Goal: Task Accomplishment & Management: Use online tool/utility

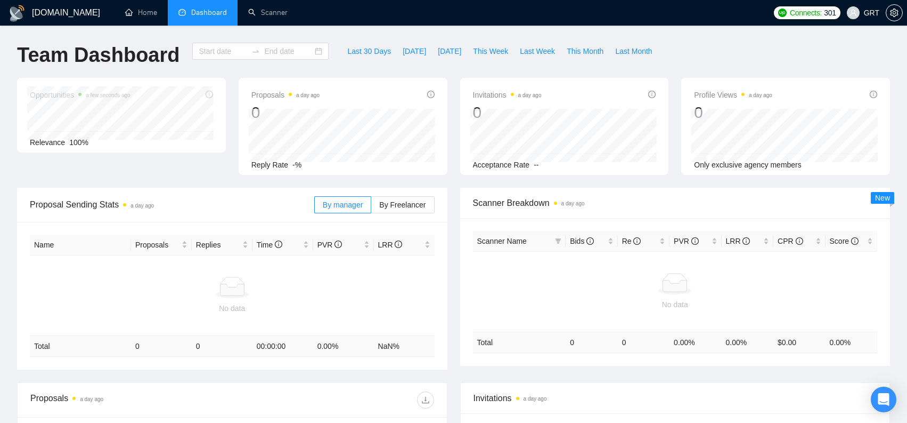
type input "[DATE]"
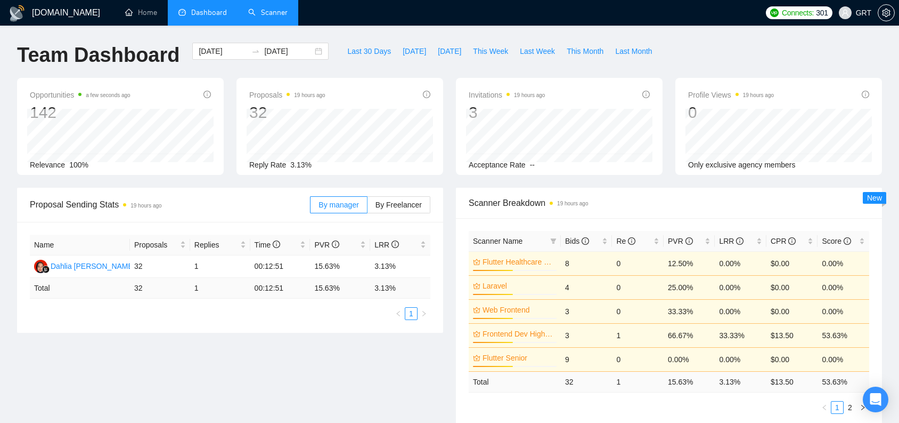
click at [253, 14] on link "Scanner" at bounding box center [267, 12] width 39 height 9
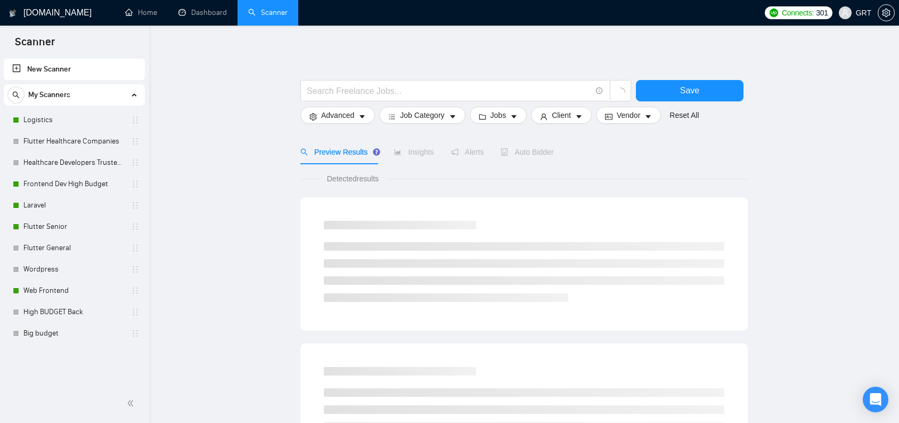
click at [18, 69] on link "New Scanner" at bounding box center [74, 69] width 124 height 21
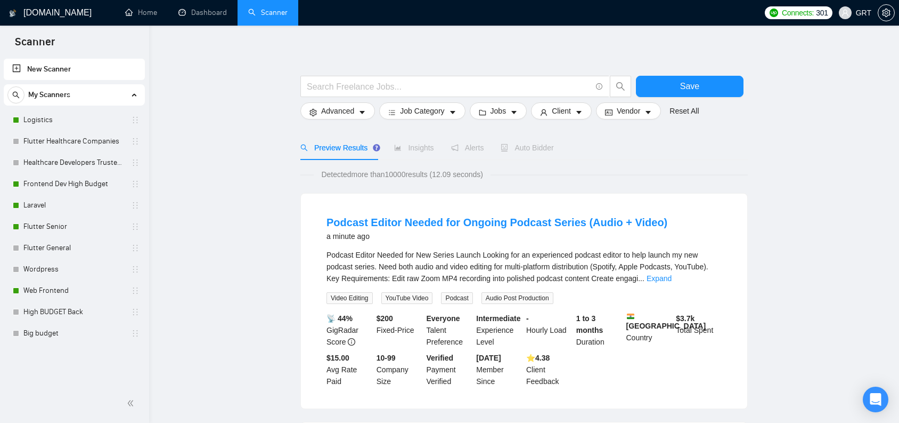
scroll to position [25, 0]
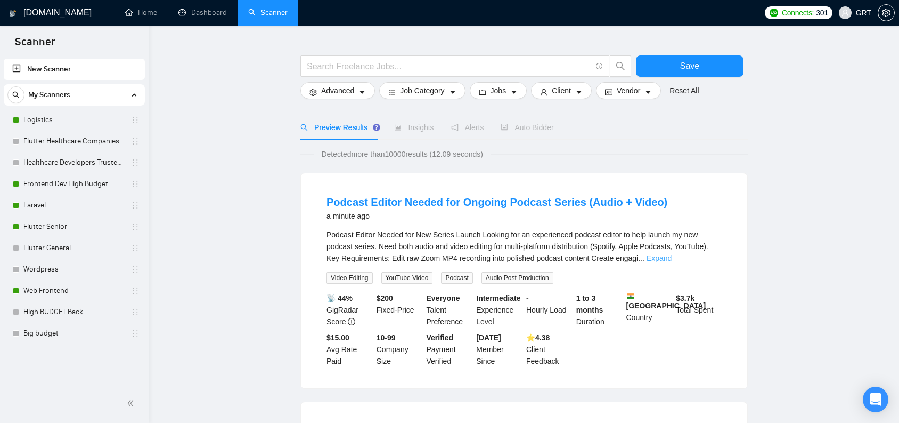
click at [672, 261] on link "Expand" at bounding box center [659, 258] width 25 height 9
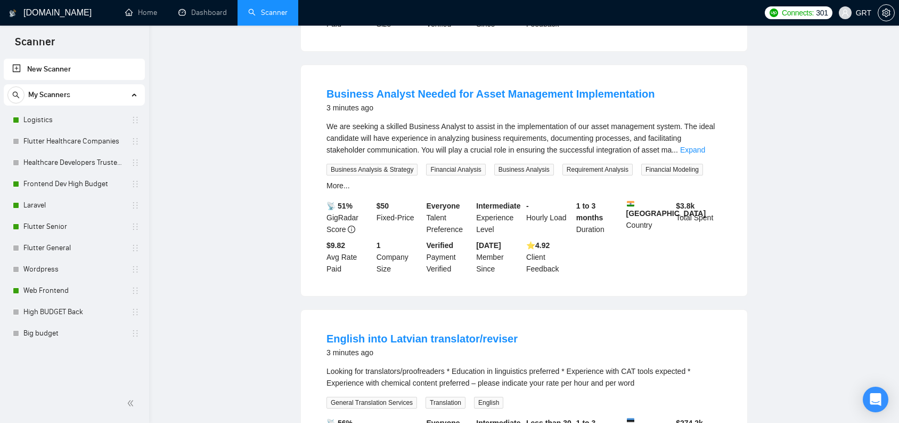
scroll to position [0, 0]
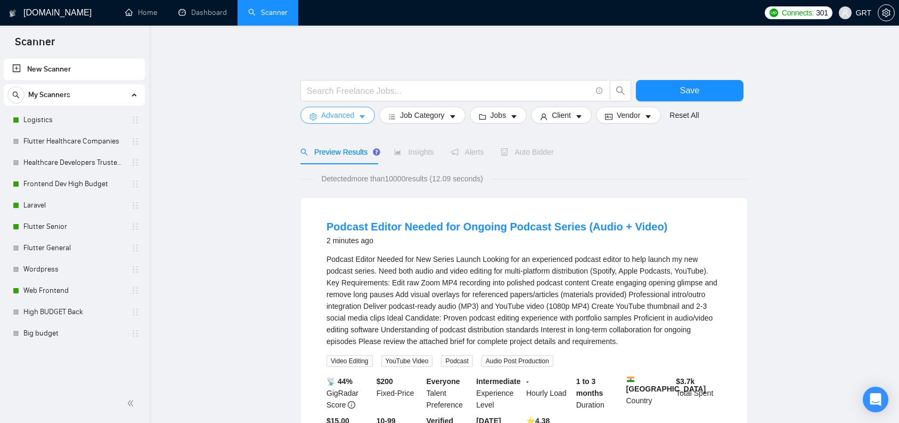
click at [365, 117] on icon "caret-down" at bounding box center [362, 116] width 7 height 7
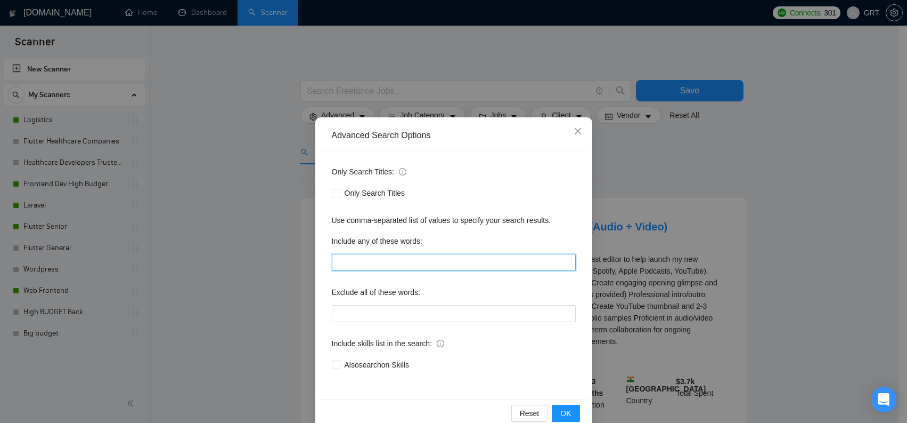
click at [403, 254] on input "text" at bounding box center [454, 262] width 244 height 17
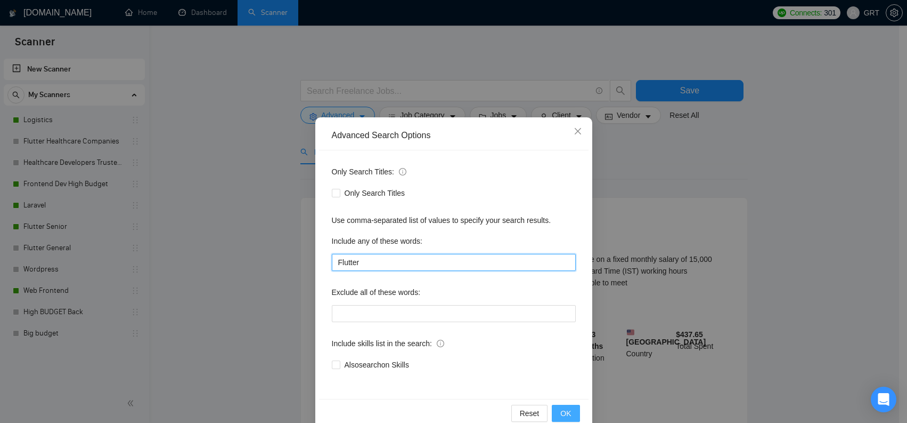
type input "Flutter"
drag, startPoint x: 558, startPoint y: 411, endPoint x: 557, endPoint y: 405, distance: 6.5
click at [561, 411] on span "OK" at bounding box center [566, 413] width 11 height 12
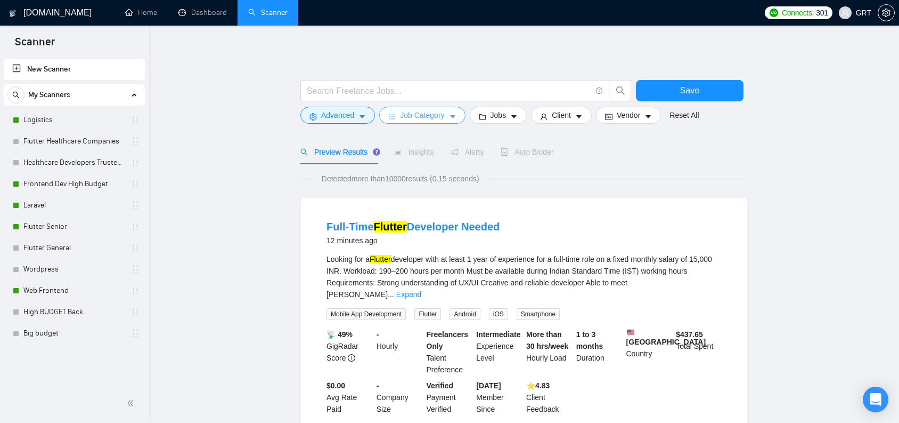
click at [451, 118] on button "Job Category" at bounding box center [422, 115] width 86 height 17
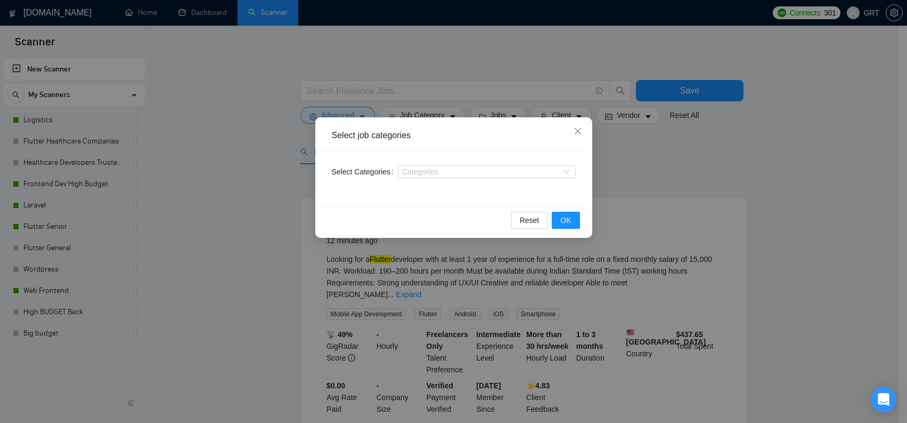
click at [436, 164] on div "Categories" at bounding box center [487, 171] width 178 height 17
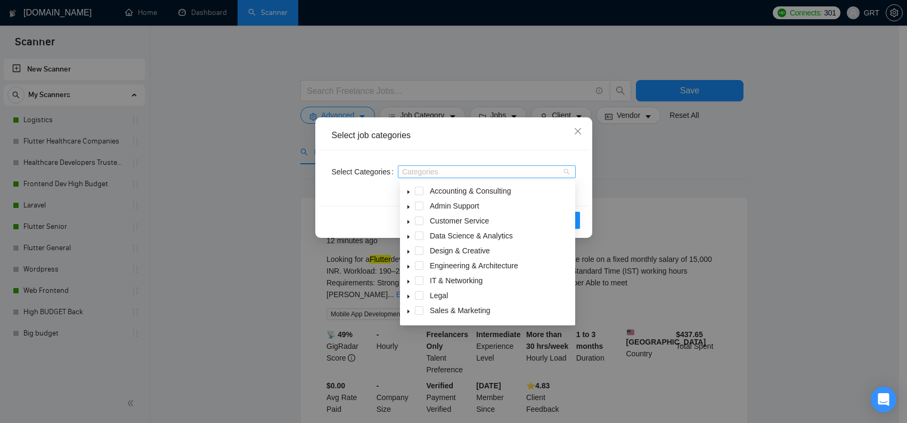
click at [568, 172] on div "Categories" at bounding box center [487, 171] width 178 height 13
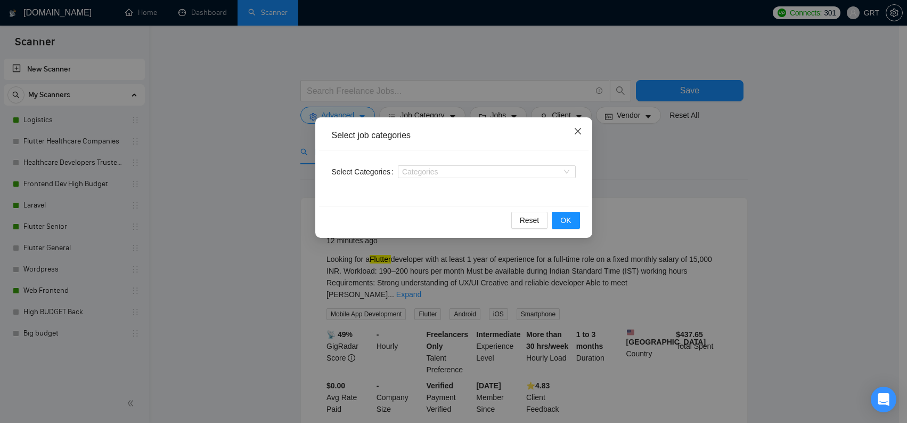
click at [584, 134] on span "Close" at bounding box center [578, 131] width 29 height 29
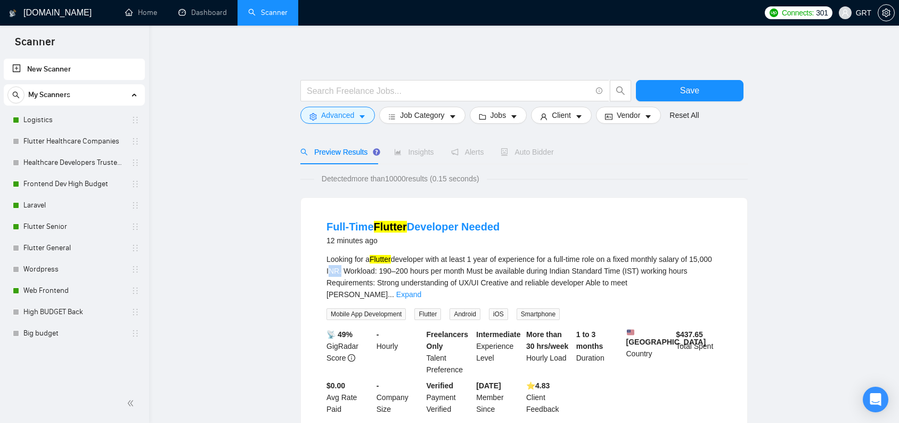
drag, startPoint x: 354, startPoint y: 271, endPoint x: 364, endPoint y: 270, distance: 10.2
click at [364, 270] on div "Looking for a Flutter developer with at least 1 year of experience for a full-t…" at bounding box center [524, 276] width 395 height 47
click at [368, 271] on div "Looking for a Flutter developer with at least 1 year of experience for a full-t…" at bounding box center [524, 276] width 395 height 47
click at [58, 232] on link "Flutter Senior" at bounding box center [73, 226] width 101 height 21
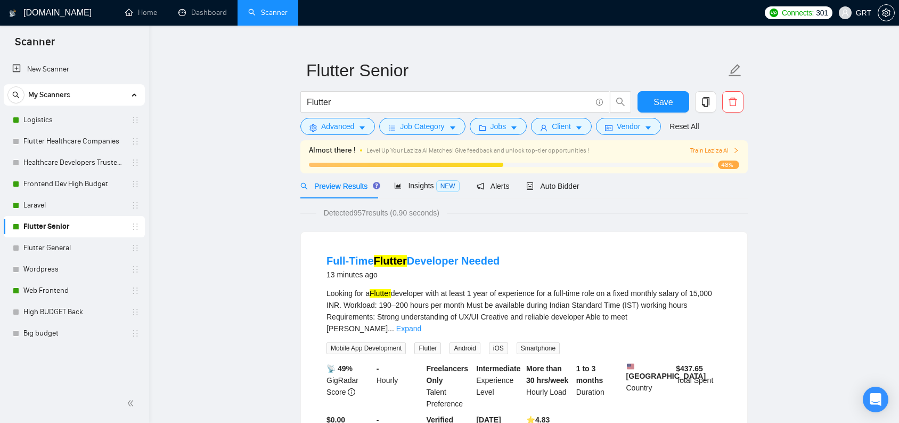
scroll to position [37, 0]
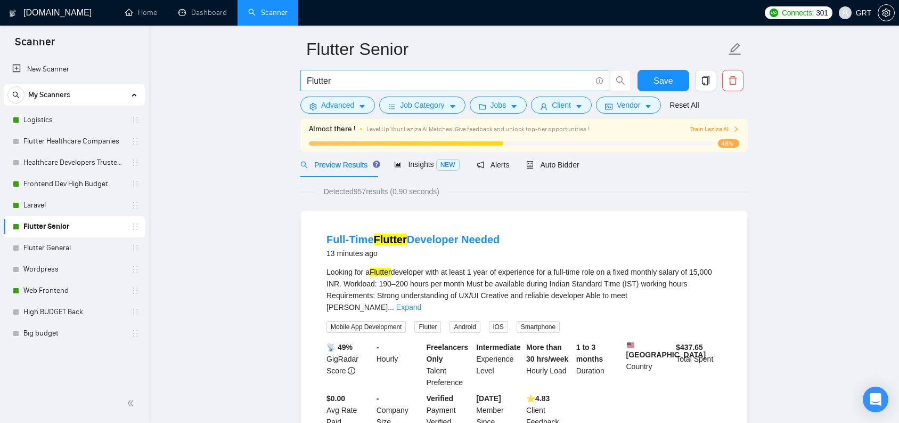
click at [419, 85] on input "Flutter" at bounding box center [449, 80] width 285 height 13
click at [432, 170] on div "Insights NEW" at bounding box center [426, 164] width 65 height 25
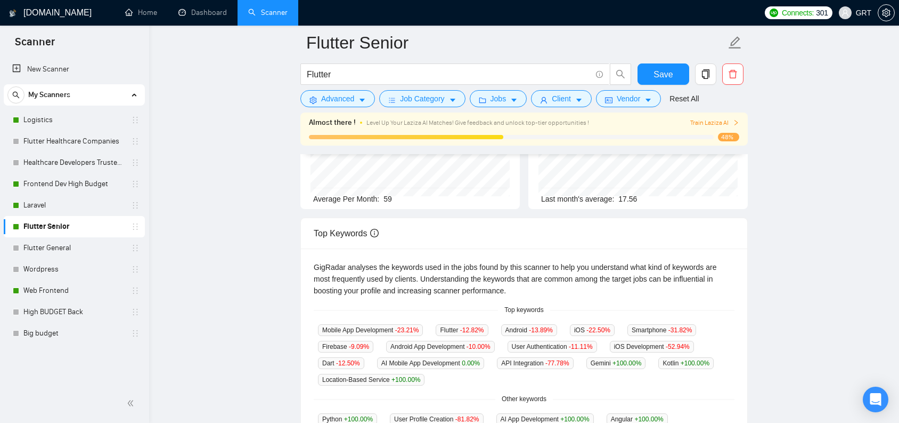
scroll to position [13, 0]
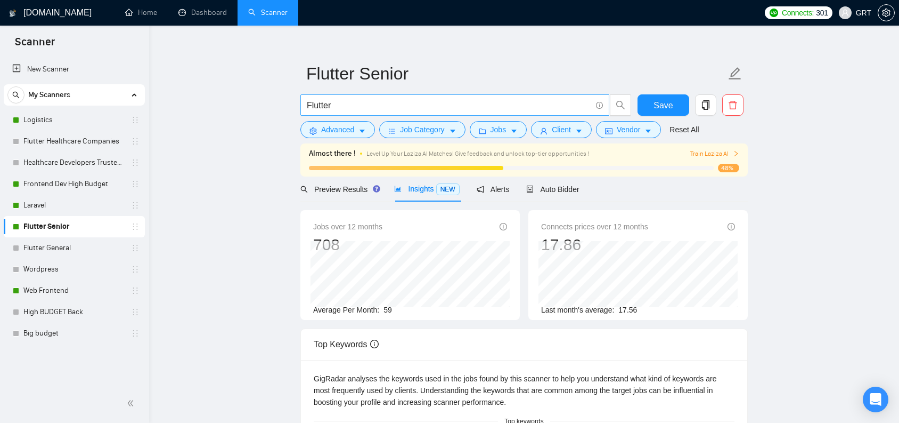
click at [370, 111] on input "Flutter" at bounding box center [449, 105] width 285 height 13
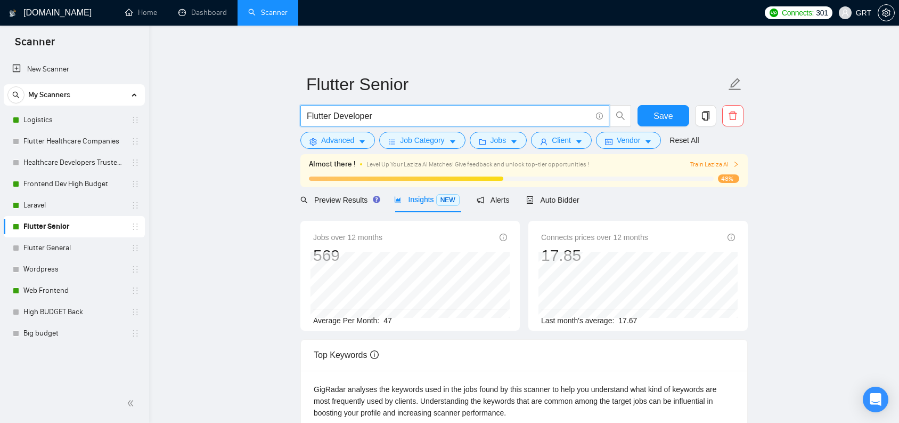
scroll to position [4, 0]
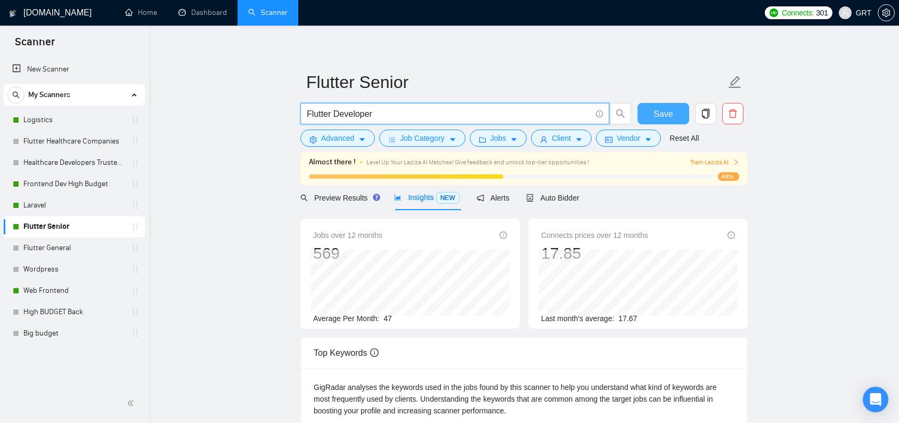
click at [656, 108] on span "Save" at bounding box center [663, 113] width 19 height 13
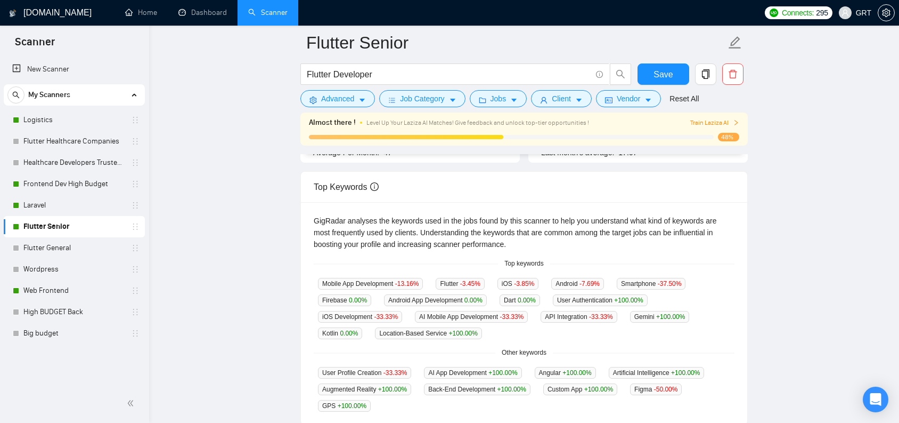
scroll to position [0, 0]
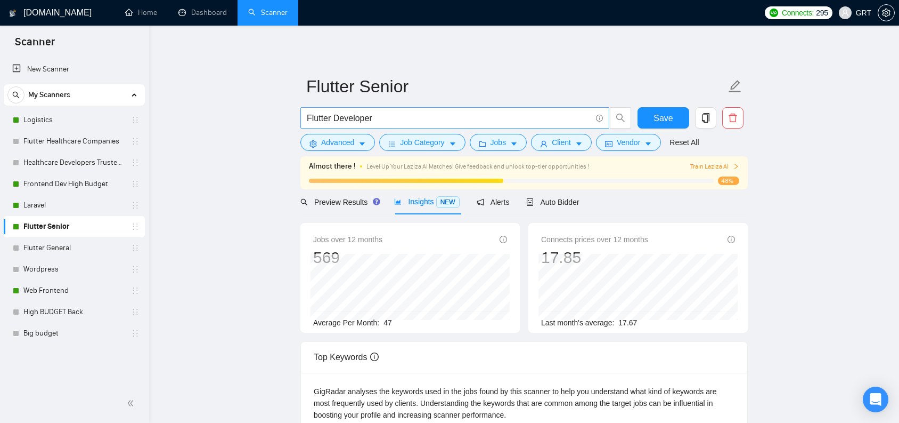
click at [335, 117] on input "Flutter Developer" at bounding box center [449, 117] width 285 height 13
type input "Flutter Senior Developer"
click at [356, 200] on span "Preview Results" at bounding box center [339, 202] width 77 height 9
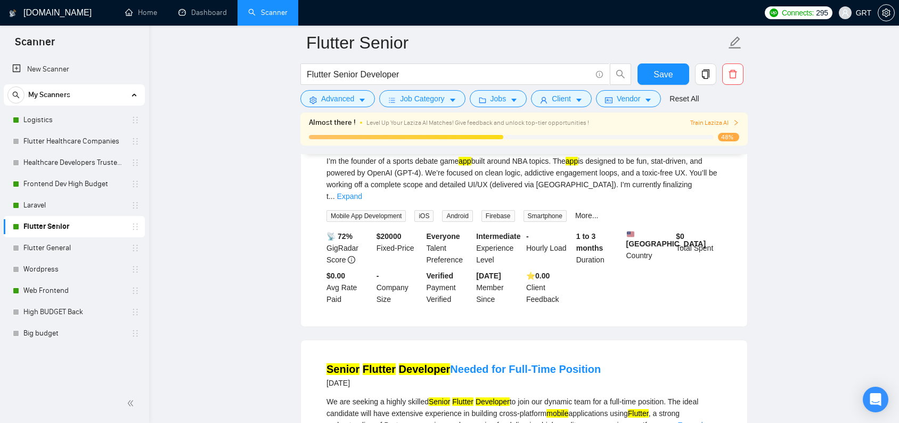
scroll to position [1526, 0]
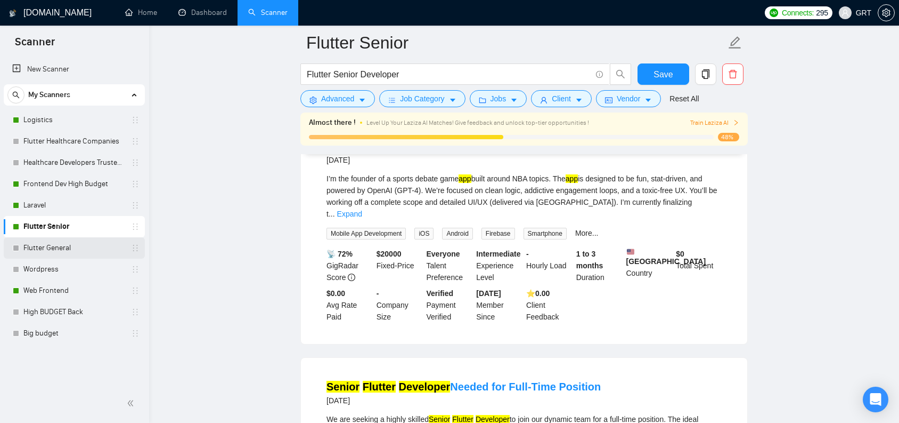
click at [91, 247] on link "Flutter General" at bounding box center [73, 247] width 101 height 21
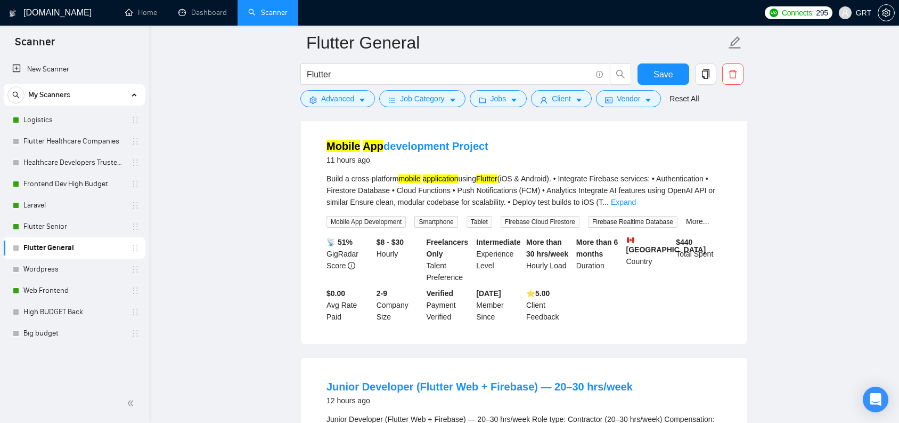
scroll to position [345, 0]
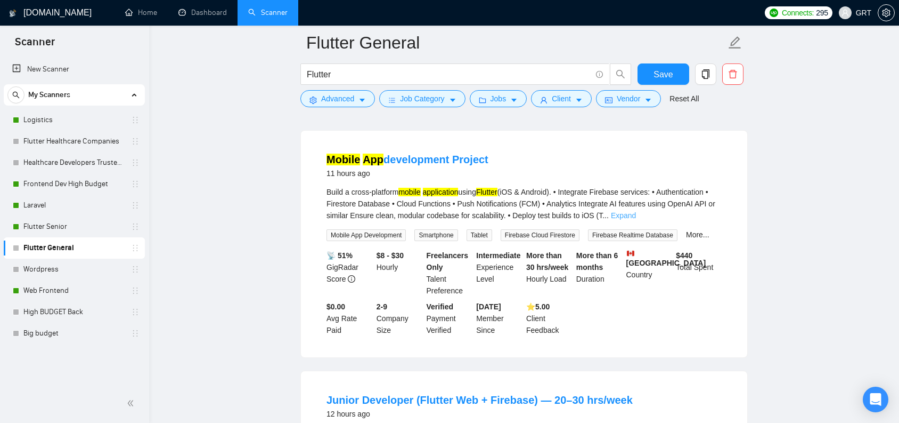
click at [636, 211] on link "Expand" at bounding box center [623, 215] width 25 height 9
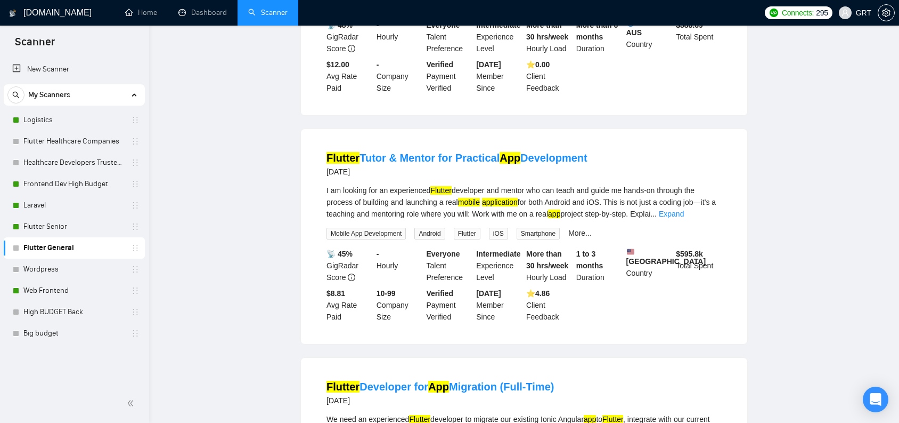
scroll to position [0, 0]
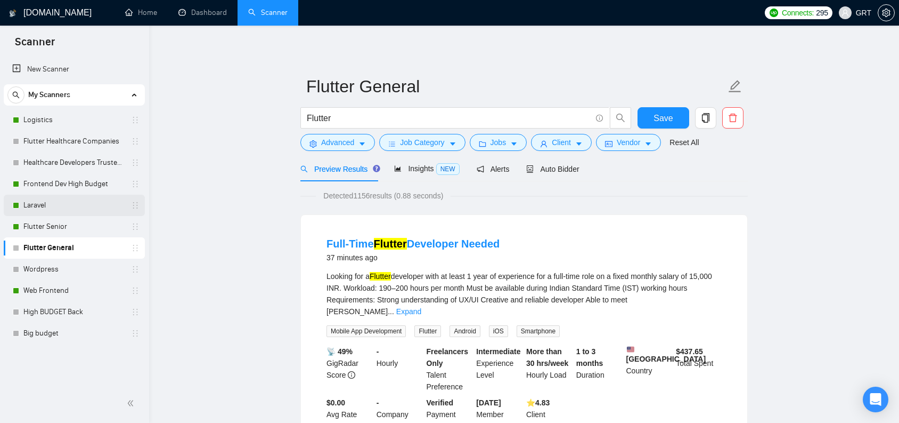
click at [48, 210] on link "Laravel" at bounding box center [73, 204] width 101 height 21
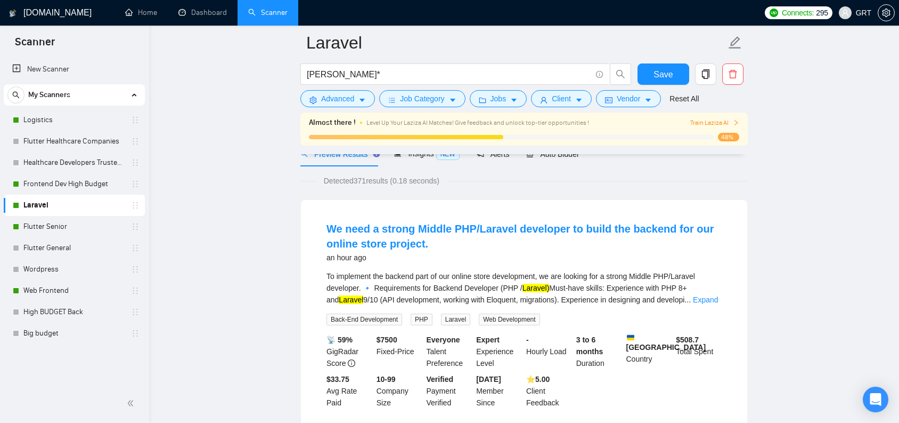
scroll to position [99, 0]
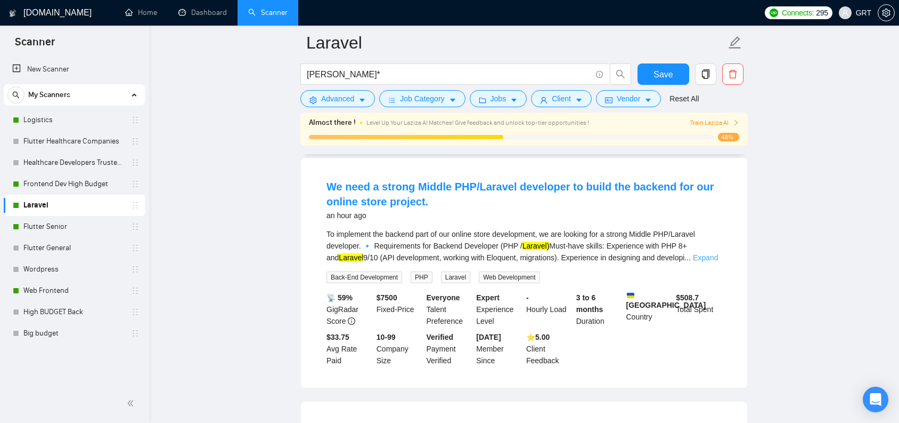
click at [702, 261] on link "Expand" at bounding box center [705, 257] width 25 height 9
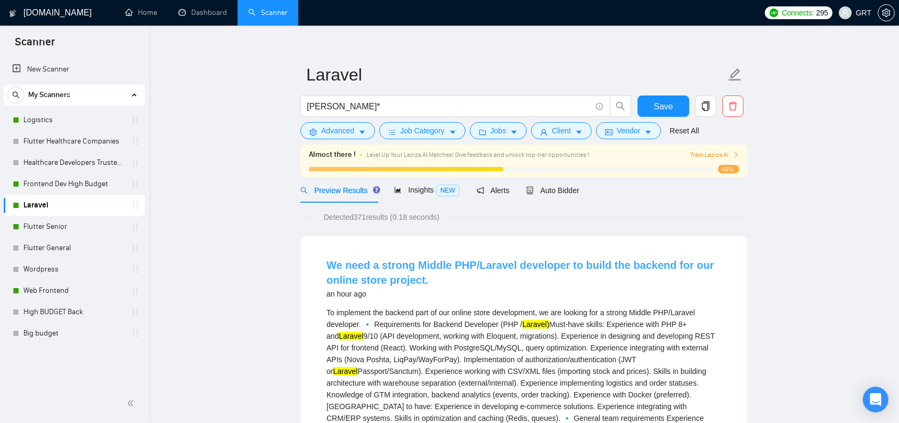
scroll to position [49, 0]
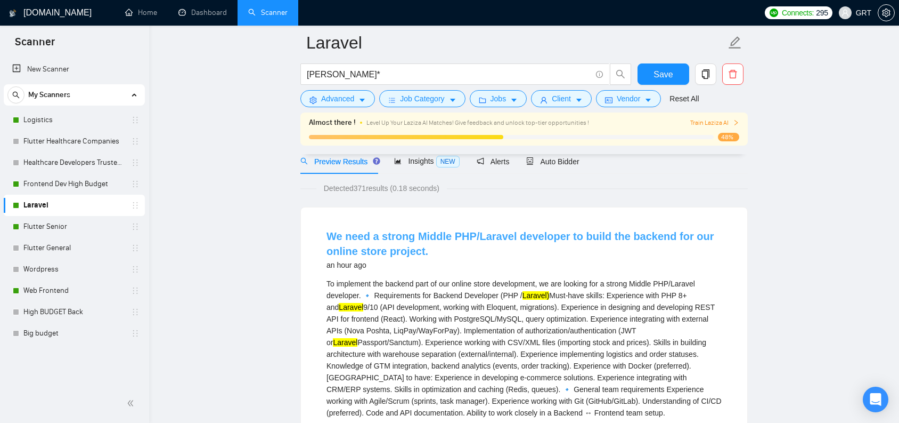
click at [389, 239] on link "We need a strong Middle PHP/Laravel developer to build the backend for our onli…" at bounding box center [521, 243] width 388 height 27
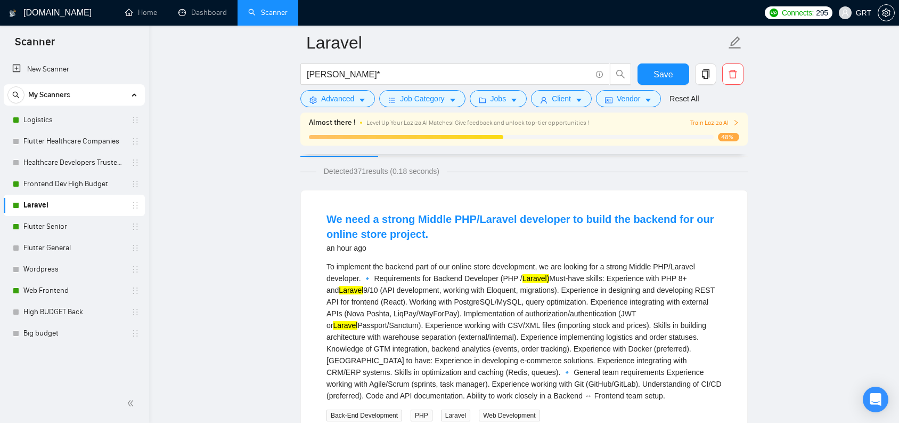
scroll to position [146, 0]
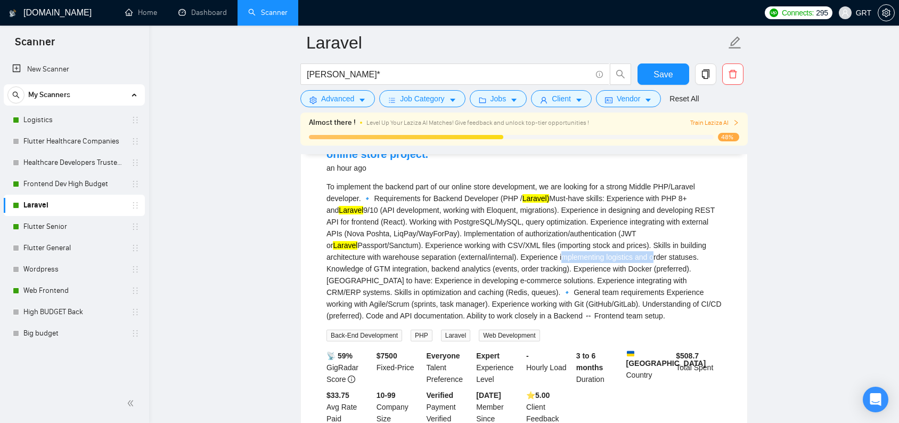
drag, startPoint x: 571, startPoint y: 260, endPoint x: 665, endPoint y: 259, distance: 94.3
click at [665, 259] on div "To implement the backend part of our online store development, we are looking f…" at bounding box center [524, 251] width 395 height 141
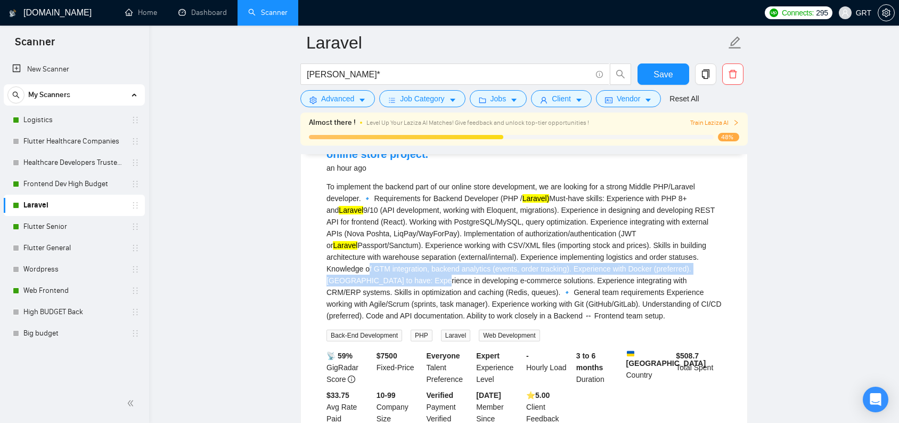
drag, startPoint x: 366, startPoint y: 271, endPoint x: 430, endPoint y: 273, distance: 64.0
click at [430, 273] on div "To implement the backend part of our online store development, we are looking f…" at bounding box center [524, 251] width 395 height 141
click at [443, 269] on div "To implement the backend part of our online store development, we are looking f…" at bounding box center [524, 251] width 395 height 141
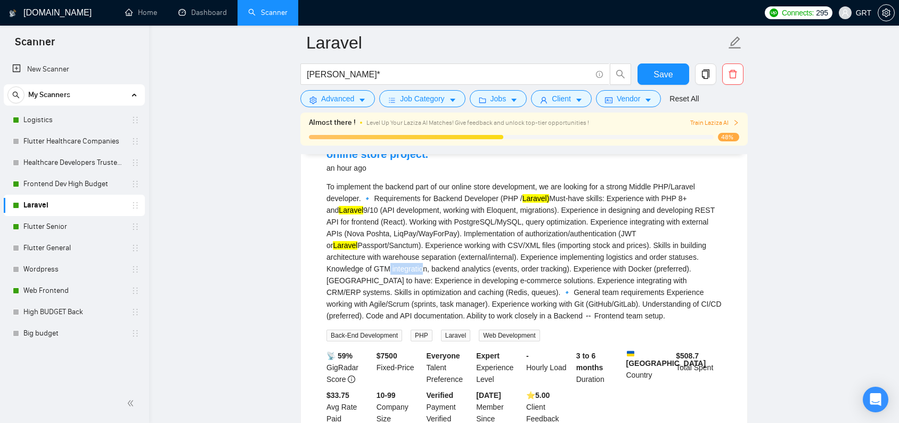
drag, startPoint x: 385, startPoint y: 269, endPoint x: 423, endPoint y: 270, distance: 37.3
click at [423, 270] on div "To implement the backend part of our online store development, we are looking f…" at bounding box center [524, 251] width 395 height 141
drag, startPoint x: 630, startPoint y: 270, endPoint x: 717, endPoint y: 268, distance: 86.9
click at [717, 268] on div "To implement the backend part of our online store development, we are looking f…" at bounding box center [524, 251] width 395 height 141
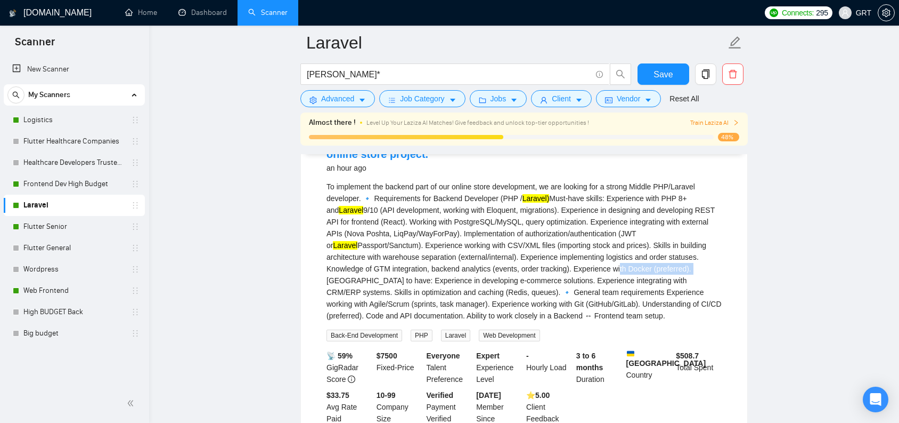
click at [685, 271] on div "To implement the backend part of our online store development, we are looking f…" at bounding box center [524, 251] width 395 height 141
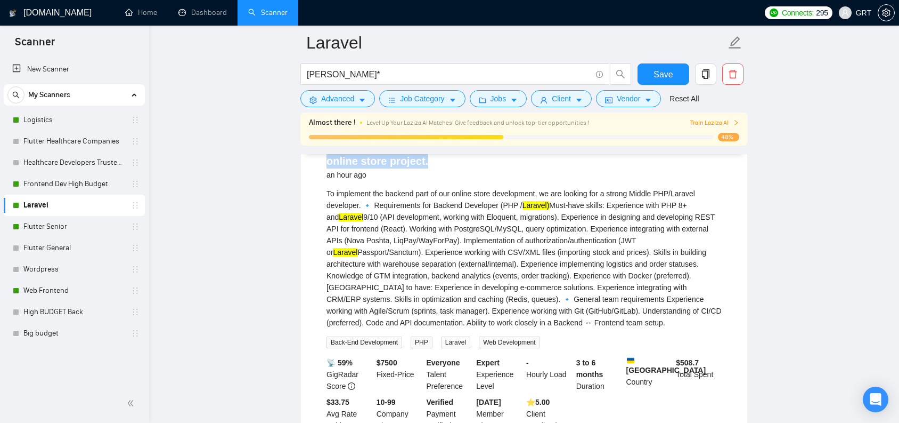
scroll to position [137, 0]
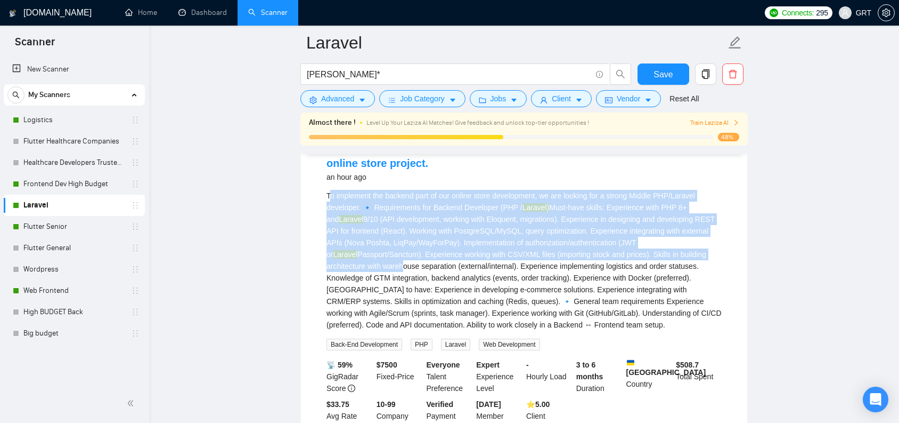
drag, startPoint x: 329, startPoint y: 196, endPoint x: 403, endPoint y: 262, distance: 99.2
click at [403, 262] on div "To implement the backend part of our online store development, we are looking f…" at bounding box center [524, 260] width 395 height 141
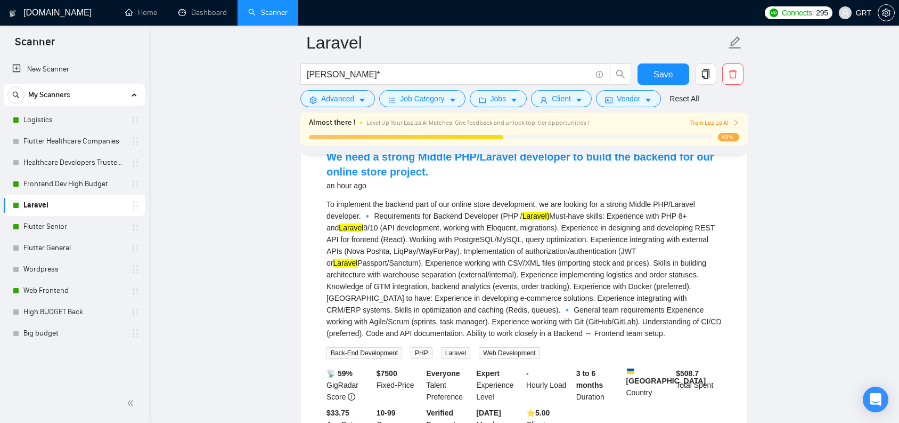
scroll to position [116, 0]
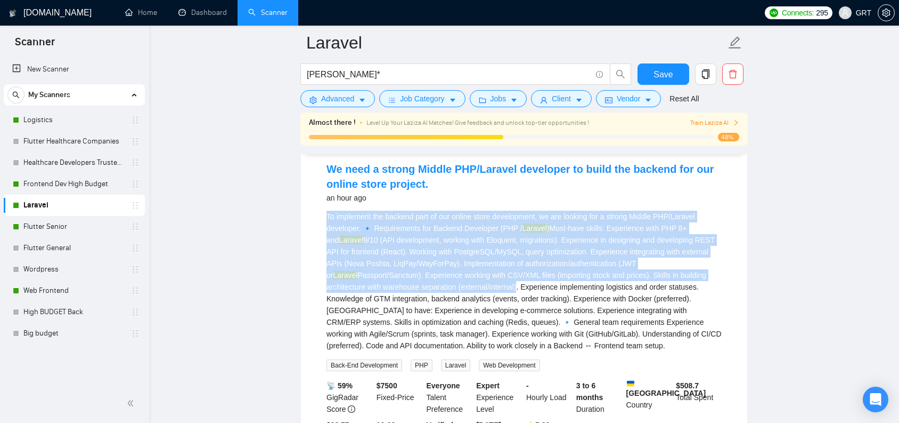
drag, startPoint x: 327, startPoint y: 218, endPoint x: 522, endPoint y: 287, distance: 207.3
click at [522, 287] on div "To implement the backend part of our online store development, we are looking f…" at bounding box center [524, 280] width 395 height 141
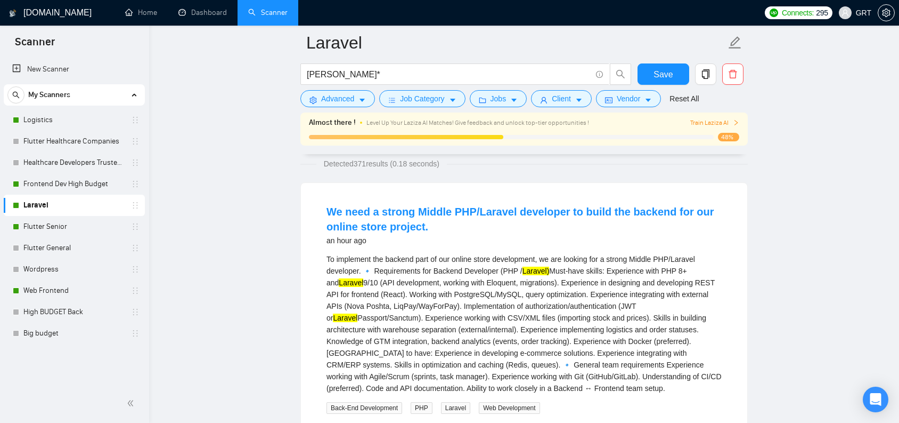
scroll to position [94, 0]
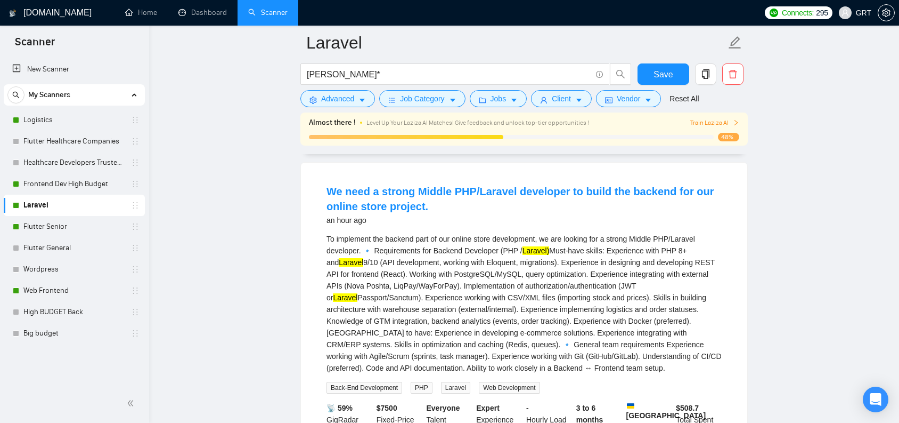
click at [440, 289] on div "To implement the backend part of our online store development, we are looking f…" at bounding box center [524, 303] width 395 height 141
click at [399, 194] on link "We need a strong Middle PHP/Laravel developer to build the backend for our onli…" at bounding box center [521, 198] width 388 height 27
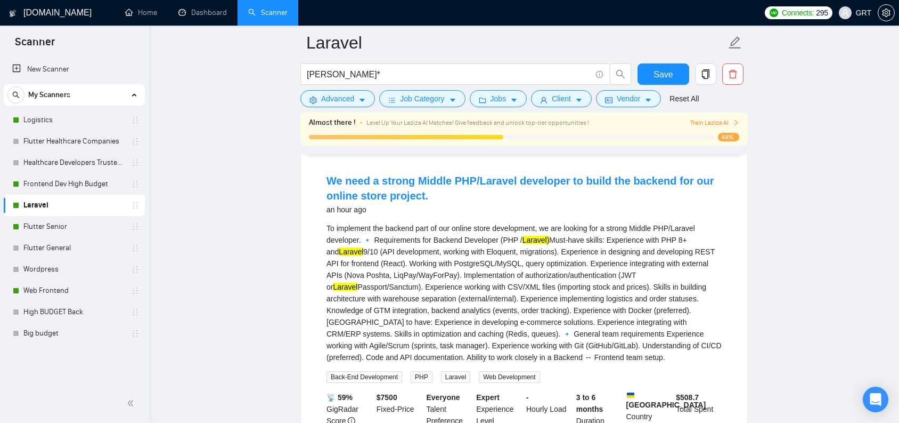
scroll to position [185, 0]
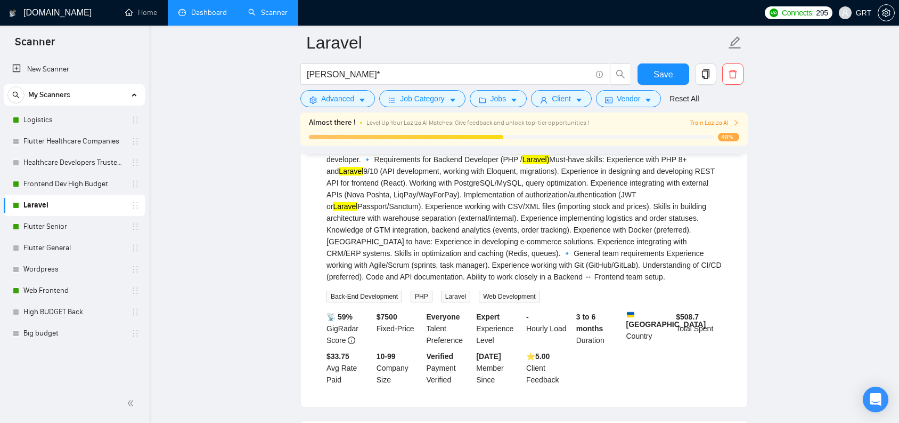
click at [198, 8] on link "Dashboard" at bounding box center [202, 12] width 48 height 9
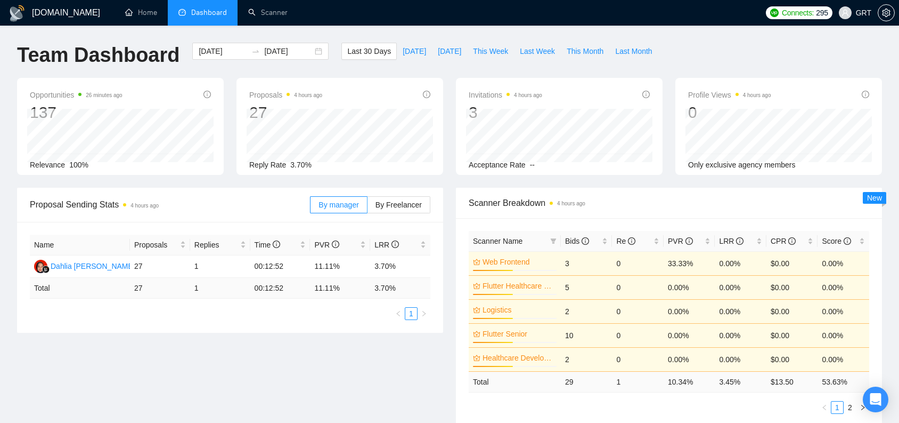
click at [207, 14] on span "Dashboard" at bounding box center [209, 12] width 36 height 9
